Goal: Obtain resource: Download file/media

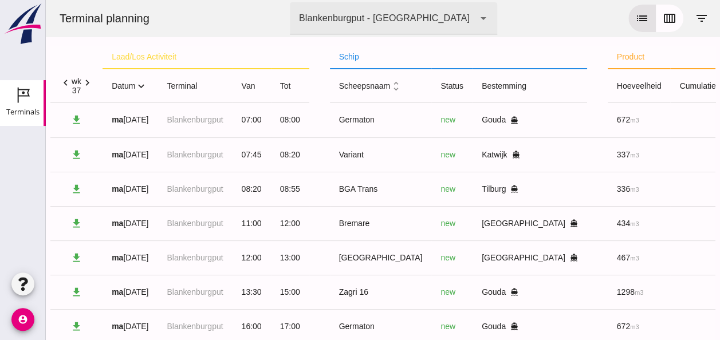
click at [142, 86] on icon "expand_more" at bounding box center [141, 86] width 12 height 12
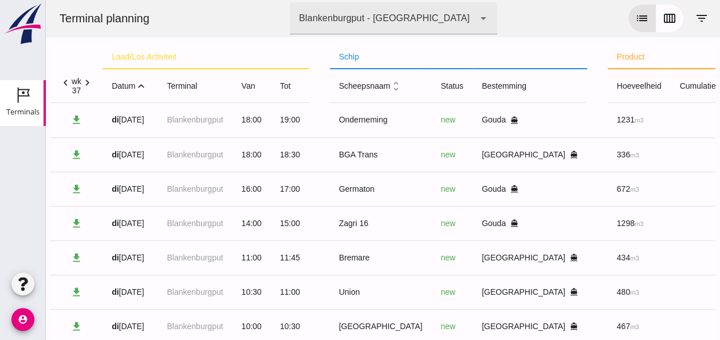
click at [138, 87] on icon "expand_less" at bounding box center [141, 86] width 12 height 12
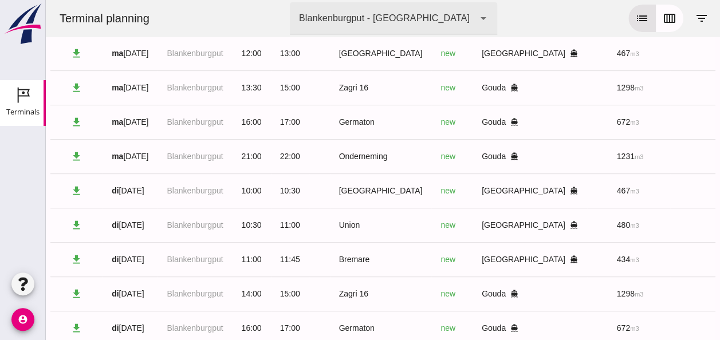
scroll to position [196, 0]
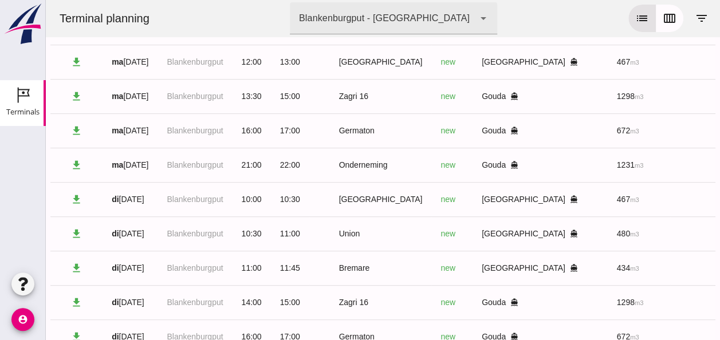
click at [129, 164] on div "ma [DATE]" at bounding box center [130, 165] width 37 height 12
click at [114, 162] on strong "ma" at bounding box center [117, 164] width 11 height 9
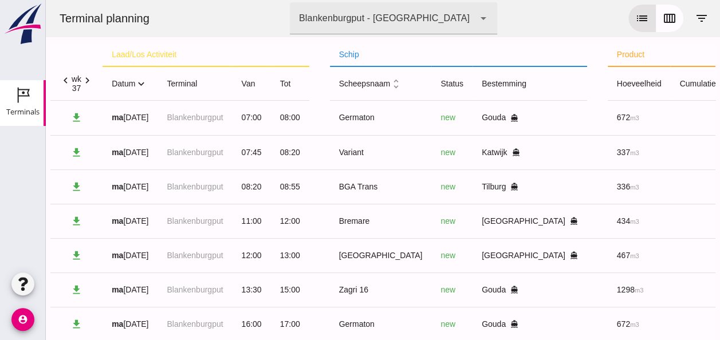
scroll to position [0, 0]
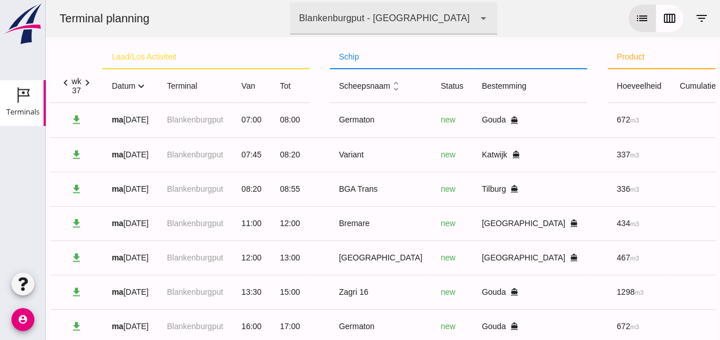
click at [349, 57] on th "schip" at bounding box center [458, 57] width 257 height 23
click at [395, 89] on icon "unfold_more" at bounding box center [396, 86] width 12 height 12
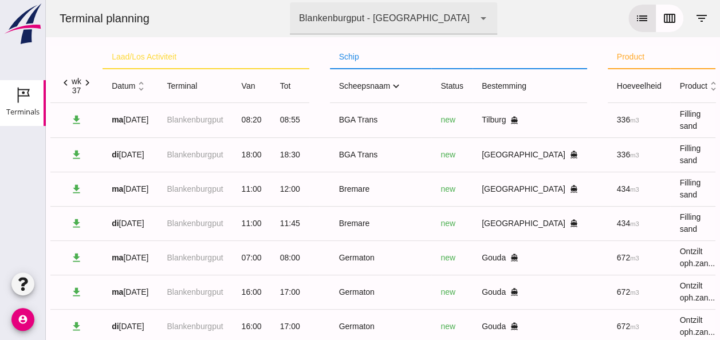
click at [393, 86] on icon "expand_more" at bounding box center [396, 86] width 12 height 12
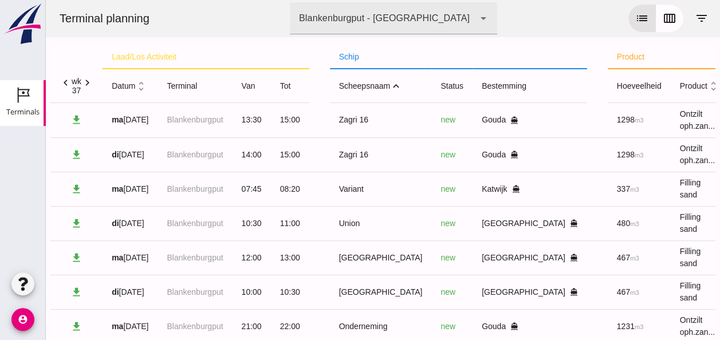
click at [391, 84] on icon "expand_less" at bounding box center [396, 86] width 12 height 12
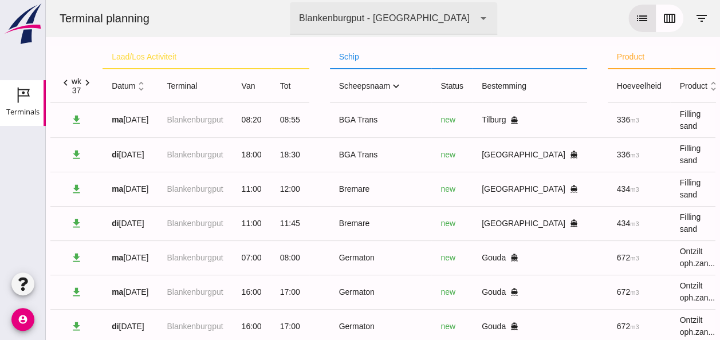
click at [392, 86] on icon "expand_more" at bounding box center [396, 86] width 12 height 12
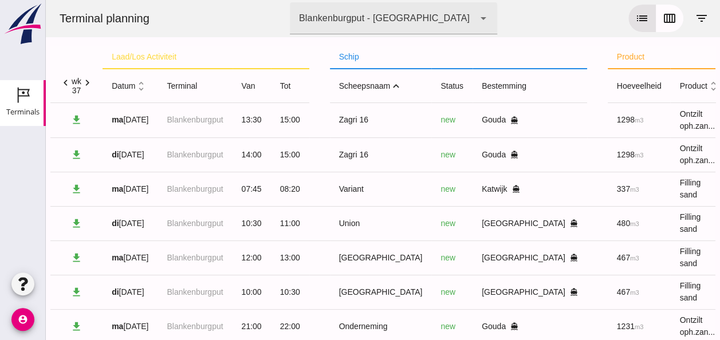
click at [393, 86] on icon "expand_less" at bounding box center [396, 86] width 12 height 12
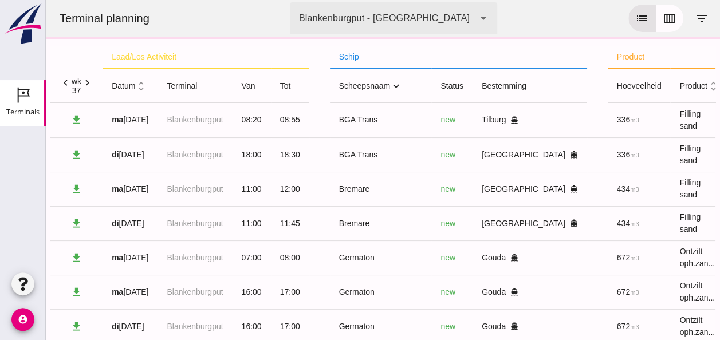
click at [393, 86] on icon "expand_more" at bounding box center [396, 86] width 12 height 12
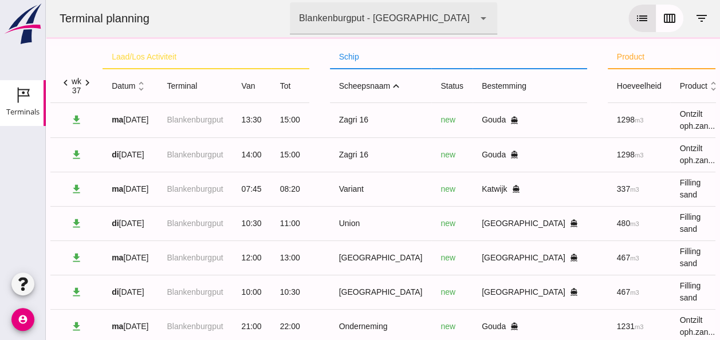
click at [393, 86] on icon "expand_less" at bounding box center [396, 86] width 12 height 12
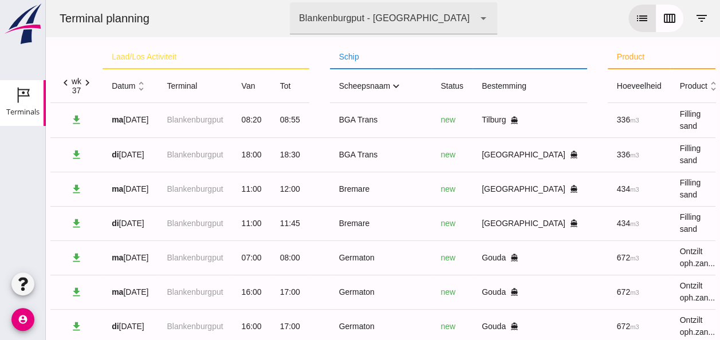
click at [141, 88] on icon "unfold_more" at bounding box center [141, 86] width 12 height 12
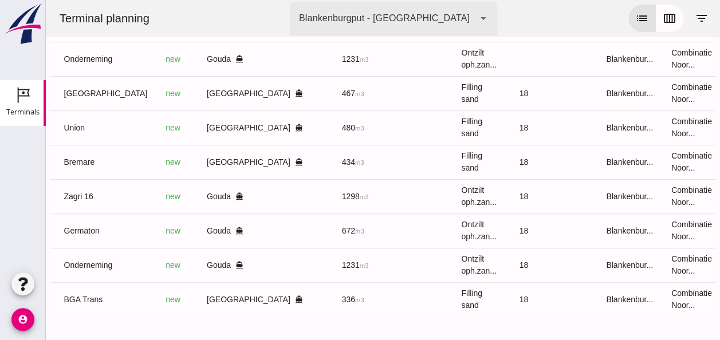
scroll to position [0, 296]
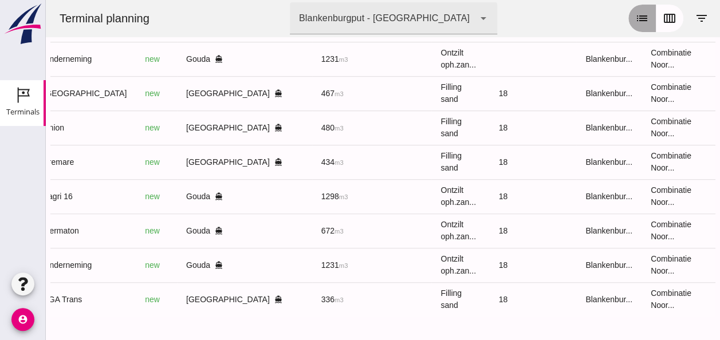
click at [635, 18] on icon "list" at bounding box center [642, 18] width 14 height 14
click at [663, 17] on icon "calendar_view_week" at bounding box center [670, 18] width 14 height 14
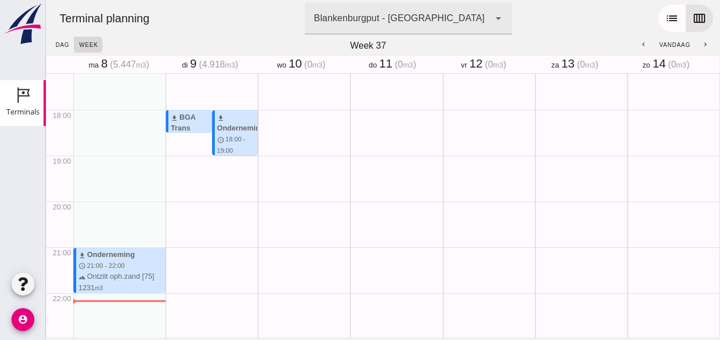
scroll to position [802, 0]
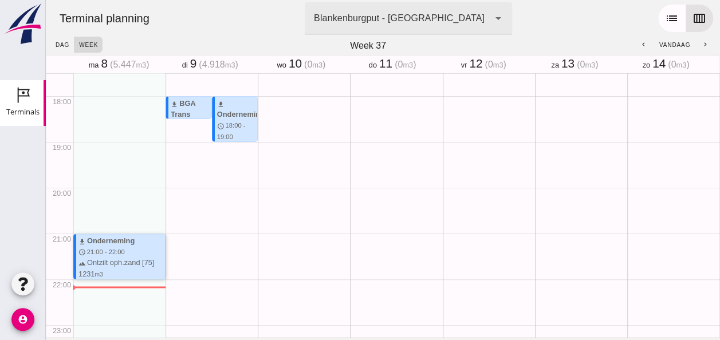
click at [146, 267] on div "terrain Ontzilt oph.zand [75] 1231 m3 directions_boat Gouda waves Blankenburgput" at bounding box center [121, 279] width 86 height 44
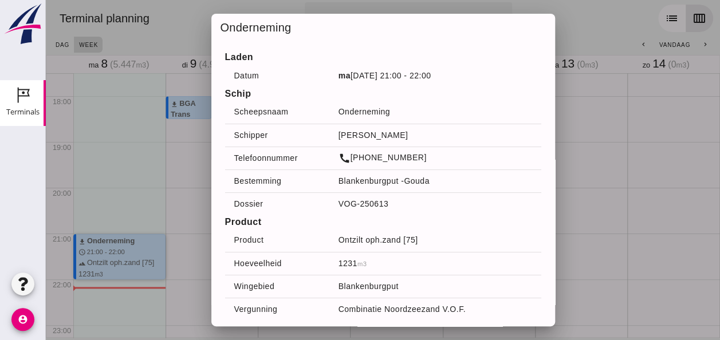
click at [148, 259] on div at bounding box center [383, 170] width 674 height 340
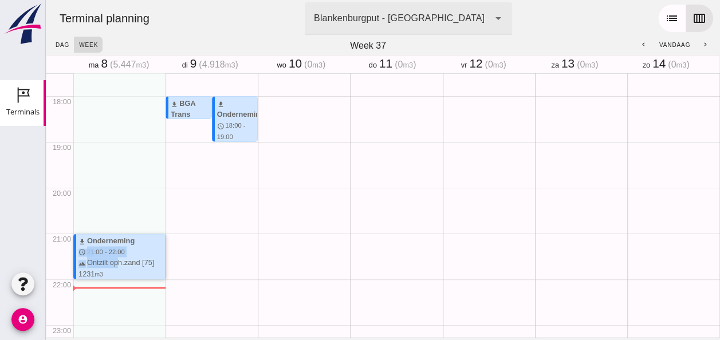
drag, startPoint x: 119, startPoint y: 263, endPoint x: 149, endPoint y: 214, distance: 57.9
drag, startPoint x: 149, startPoint y: 214, endPoint x: 139, endPoint y: 298, distance: 84.2
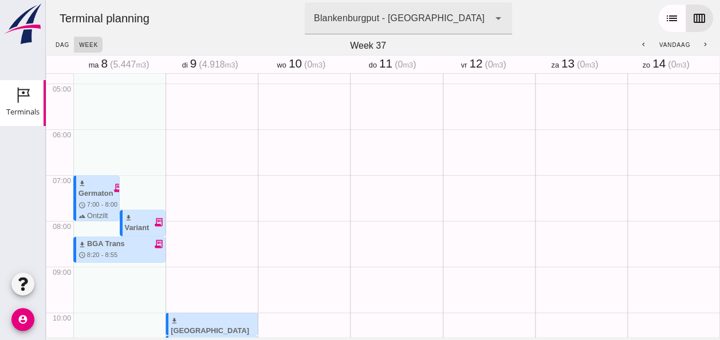
scroll to position [229, 0]
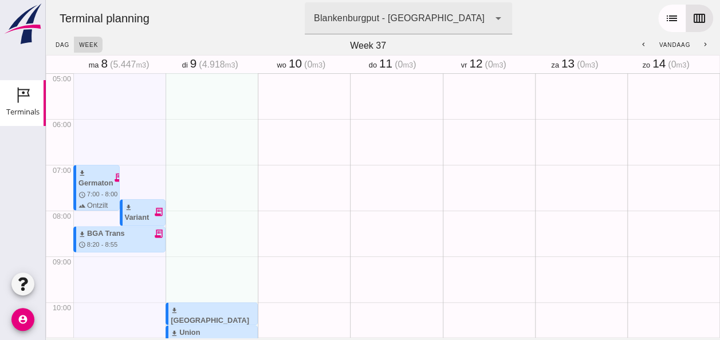
click at [62, 42] on span "dag" at bounding box center [62, 45] width 14 height 6
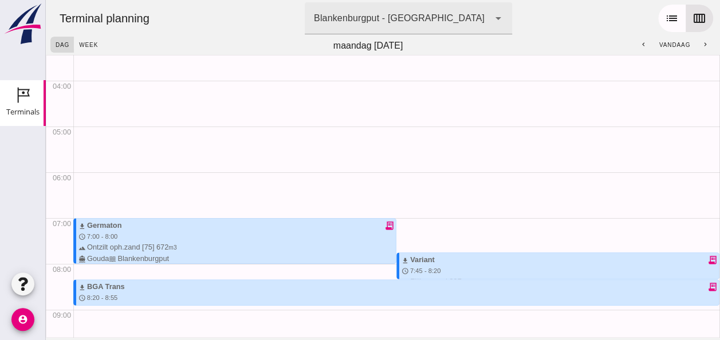
scroll to position [172, 0]
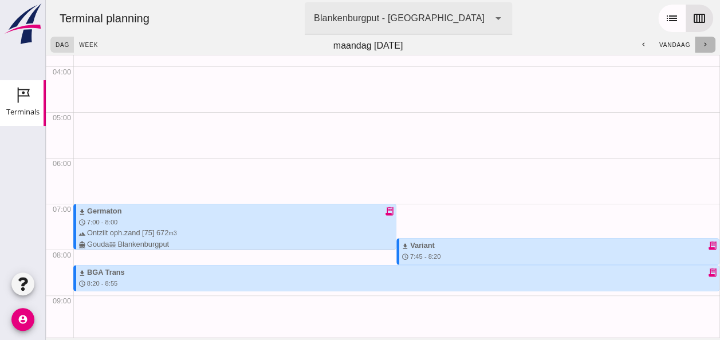
click at [702, 42] on icon "chevron_right" at bounding box center [705, 44] width 7 height 7
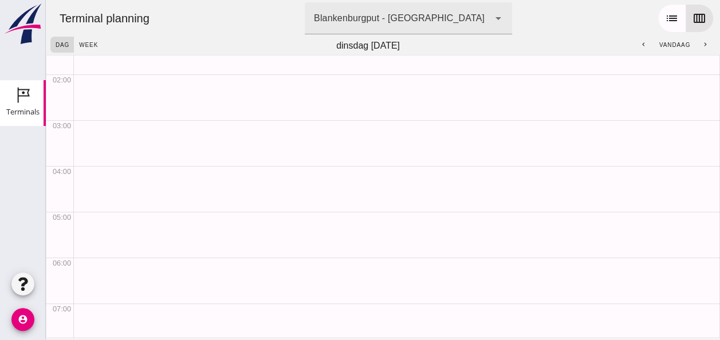
scroll to position [129, 0]
click at [87, 44] on span "week" at bounding box center [87, 45] width 19 height 6
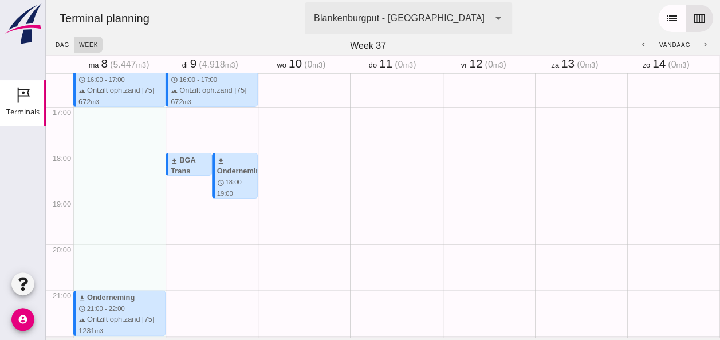
scroll to position [834, 0]
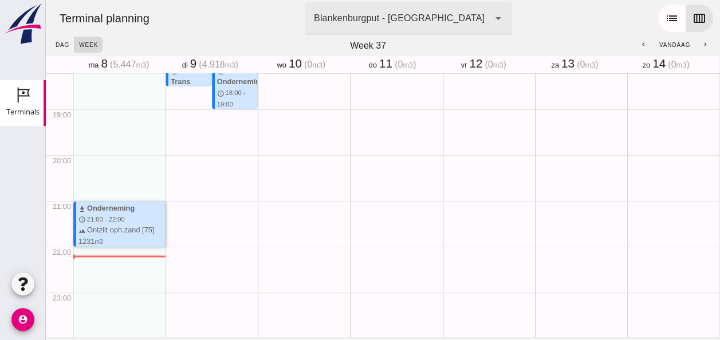
drag, startPoint x: 151, startPoint y: 202, endPoint x: 160, endPoint y: 196, distance: 11.0
drag, startPoint x: 155, startPoint y: 206, endPoint x: 171, endPoint y: 191, distance: 22.3
drag, startPoint x: 171, startPoint y: 191, endPoint x: 120, endPoint y: 164, distance: 57.9
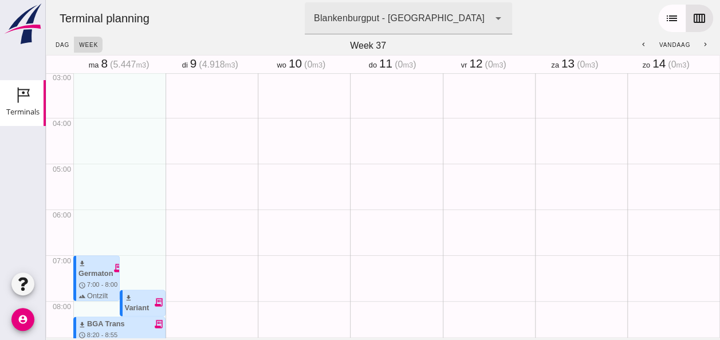
scroll to position [172, 0]
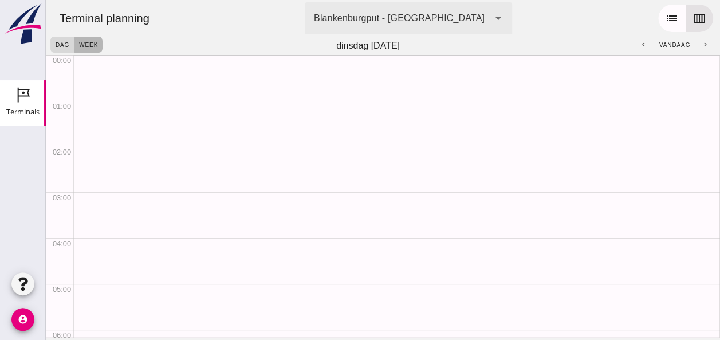
click at [87, 42] on span "week" at bounding box center [87, 45] width 19 height 6
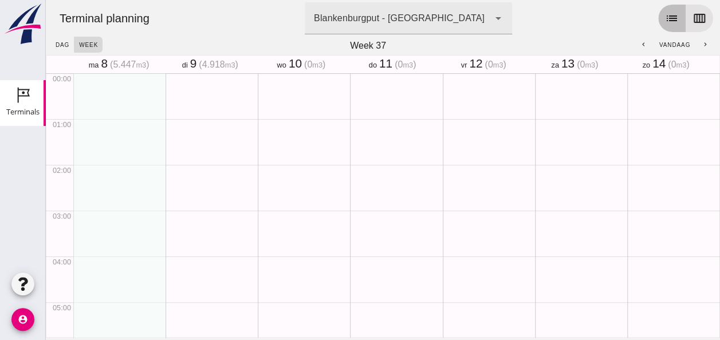
click at [670, 23] on button "list" at bounding box center [671, 18] width 27 height 27
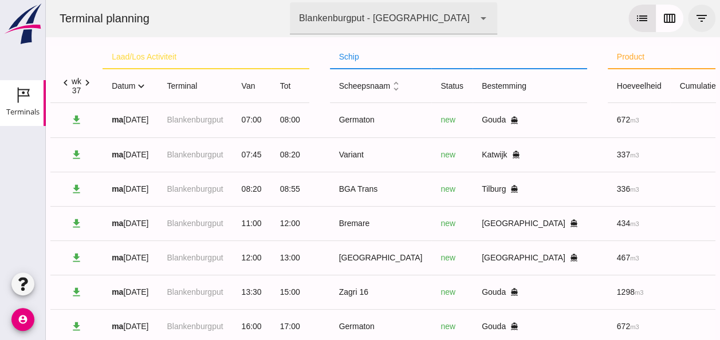
click at [695, 18] on icon "filter_list" at bounding box center [702, 18] width 14 height 14
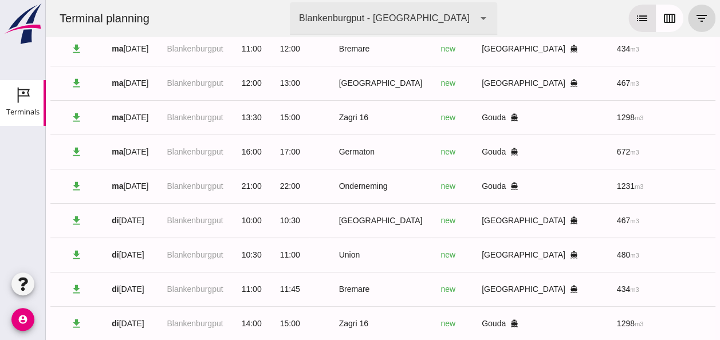
scroll to position [229, 0]
click at [77, 184] on icon "download" at bounding box center [76, 186] width 12 height 12
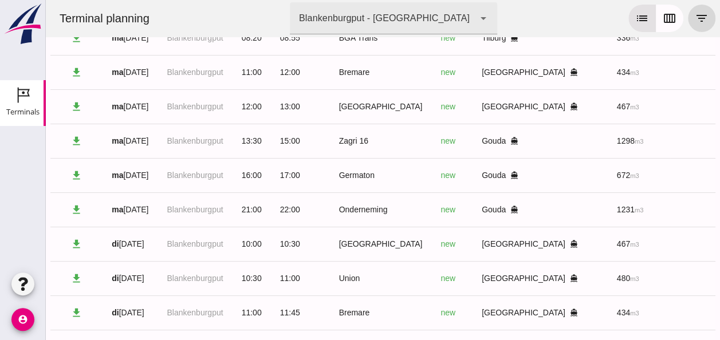
scroll to position [172, 0]
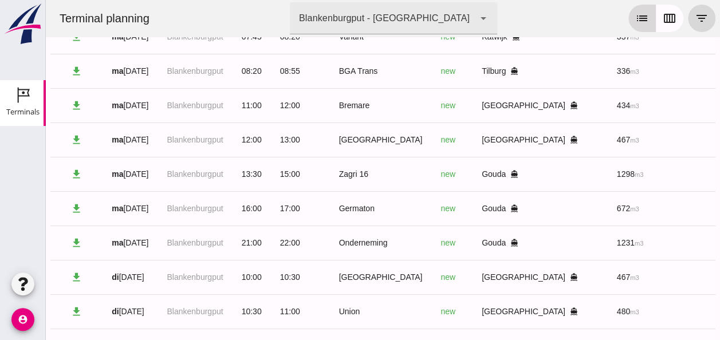
click at [635, 11] on icon "list" at bounding box center [642, 18] width 14 height 14
click at [659, 27] on button "calendar_view_week" at bounding box center [669, 18] width 27 height 27
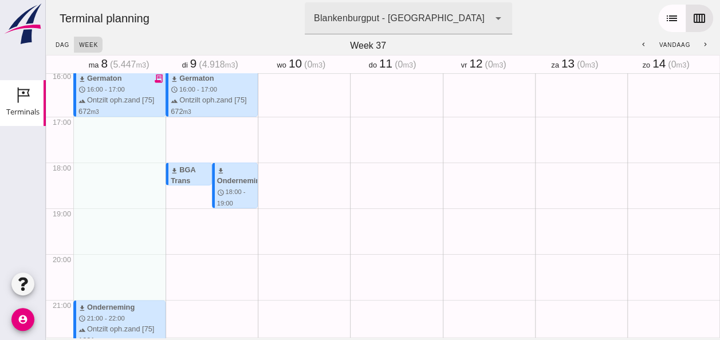
scroll to position [777, 0]
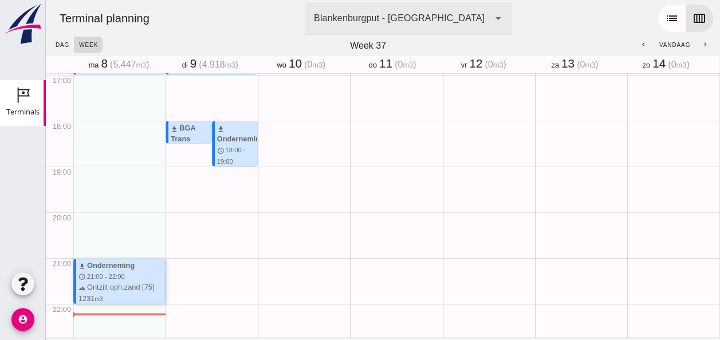
drag, startPoint x: 129, startPoint y: 278, endPoint x: 143, endPoint y: 271, distance: 15.4
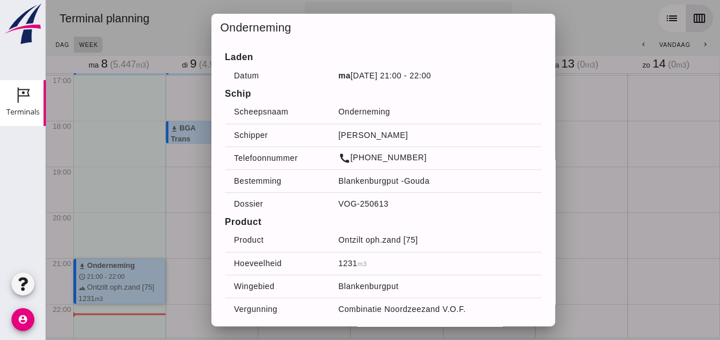
drag, startPoint x: 143, startPoint y: 271, endPoint x: 104, endPoint y: 120, distance: 156.1
click at [104, 120] on div at bounding box center [383, 170] width 674 height 340
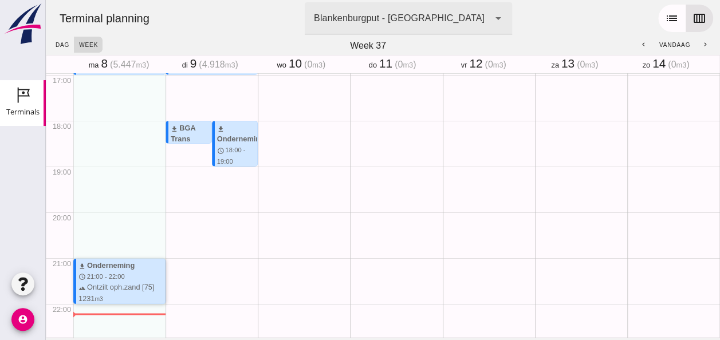
click at [124, 277] on div "download Onderneming schedule 21:00 - 22:00 terrain Ontzilt oph.zand [75] 1231 …" at bounding box center [121, 293] width 86 height 66
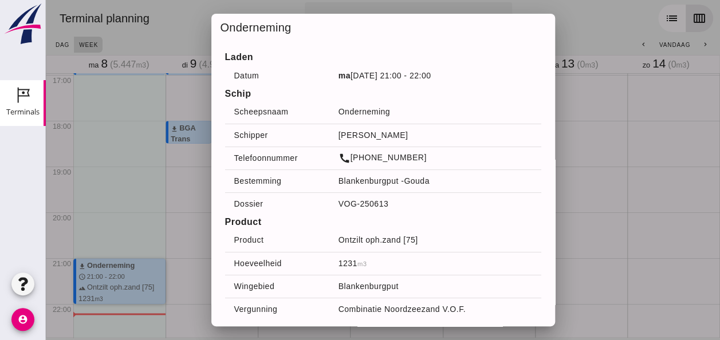
scroll to position [38, 0]
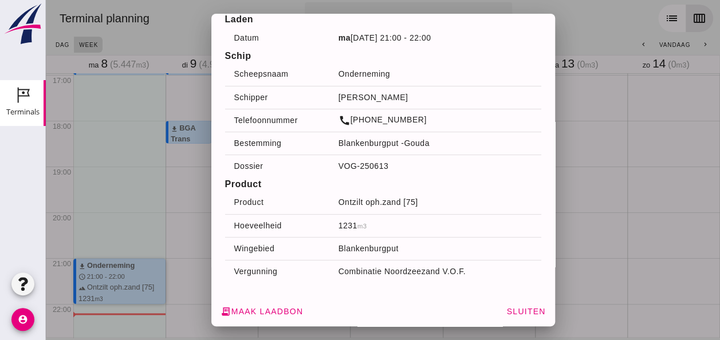
click at [346, 37] on td "ma [DATE] 21:00 - 22:00" at bounding box center [435, 37] width 212 height 23
click at [243, 36] on th "Datum" at bounding box center [277, 37] width 104 height 23
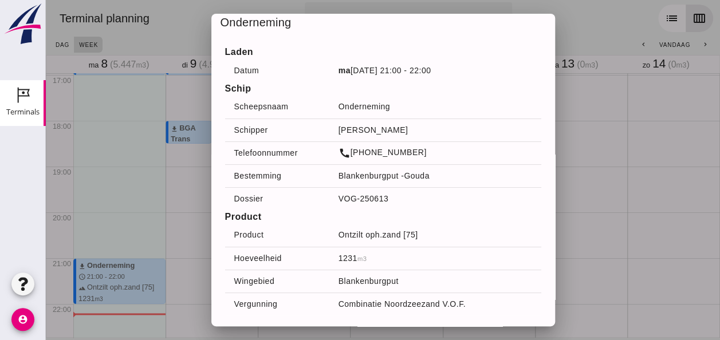
scroll to position [0, 0]
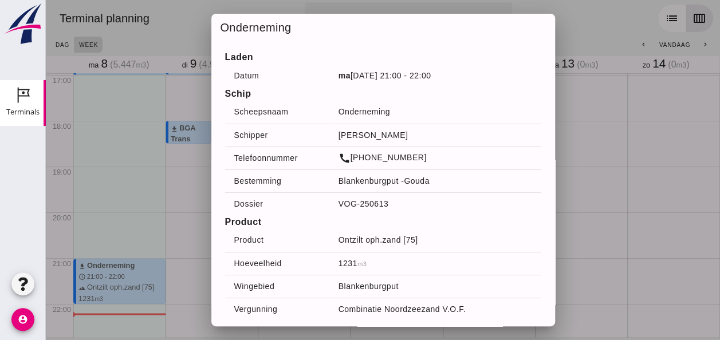
click at [243, 74] on th "Datum" at bounding box center [277, 75] width 104 height 23
click at [246, 74] on th "Datum" at bounding box center [277, 75] width 104 height 23
click at [352, 75] on td "ma [DATE] 21:00 - 22:00" at bounding box center [435, 75] width 212 height 23
click at [352, 74] on td "ma [DATE] 21:00 - 22:00" at bounding box center [435, 75] width 212 height 23
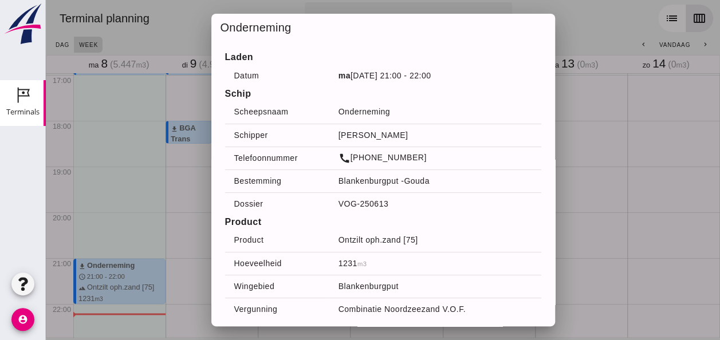
drag, startPoint x: 352, startPoint y: 74, endPoint x: 345, endPoint y: 76, distance: 6.4
click at [345, 76] on td "ma [DATE] 21:00 - 22:00" at bounding box center [435, 75] width 212 height 23
click at [295, 56] on h4 "Laden" at bounding box center [383, 57] width 316 height 14
click at [350, 74] on td "ma [DATE] 21:00 - 22:00" at bounding box center [435, 75] width 212 height 23
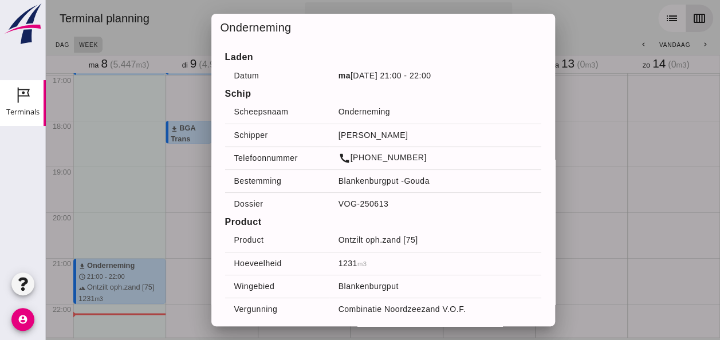
click at [125, 94] on div at bounding box center [383, 170] width 674 height 340
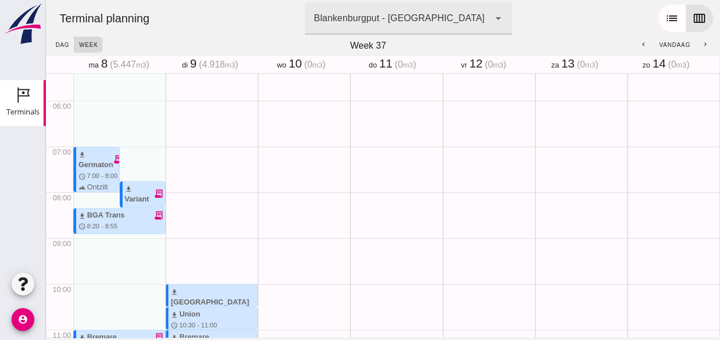
scroll to position [229, 0]
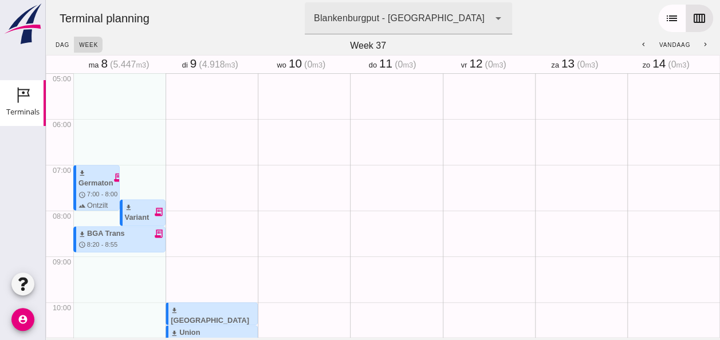
click at [70, 168] on span "07:00" at bounding box center [62, 170] width 18 height 9
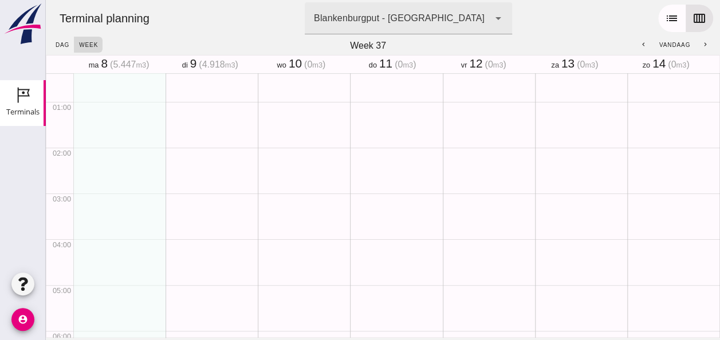
scroll to position [0, 0]
click at [662, 27] on button "list" at bounding box center [671, 18] width 27 height 27
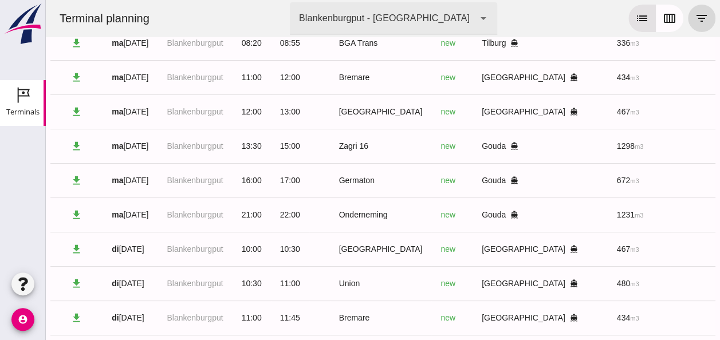
scroll to position [229, 0]
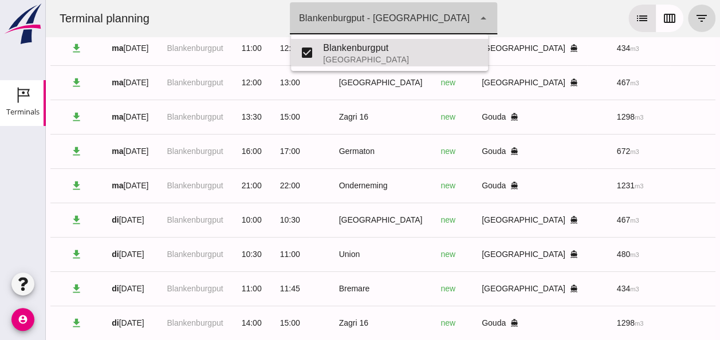
click at [476, 17] on icon "arrow_drop_down" at bounding box center [483, 18] width 14 height 14
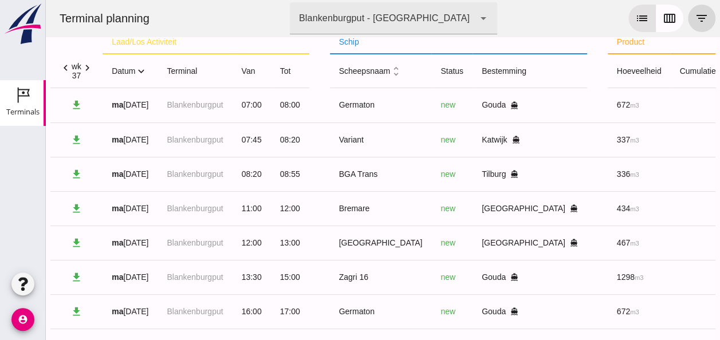
scroll to position [0, 0]
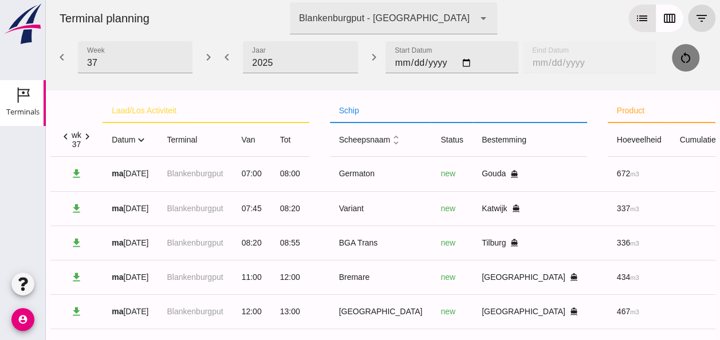
click at [672, 58] on button "restart_alt" at bounding box center [685, 57] width 27 height 27
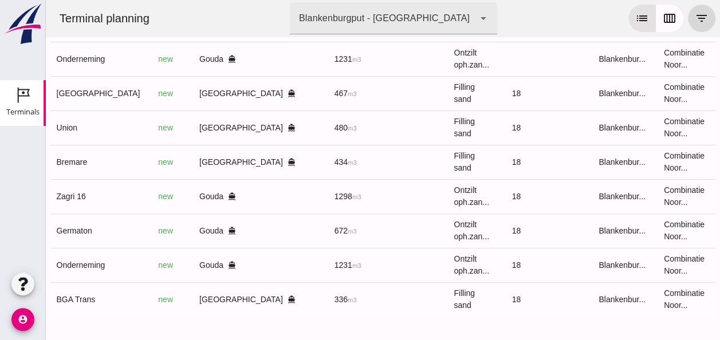
scroll to position [0, 296]
